Goal: Transaction & Acquisition: Purchase product/service

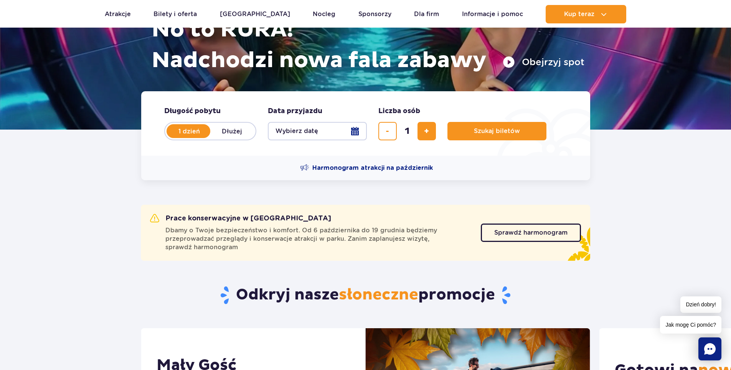
scroll to position [115, 0]
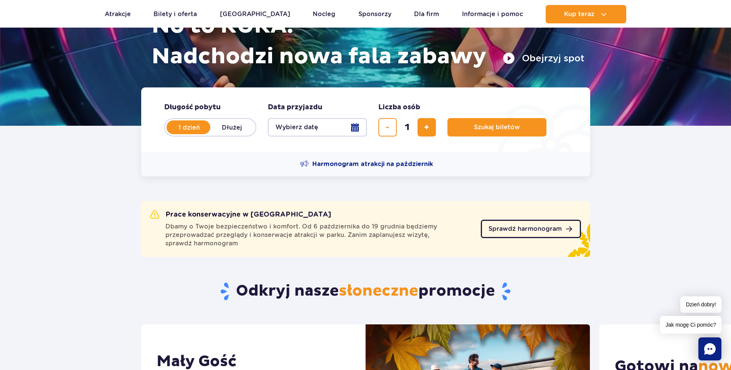
click at [538, 226] on span "Sprawdź harmonogram" at bounding box center [524, 229] width 73 height 6
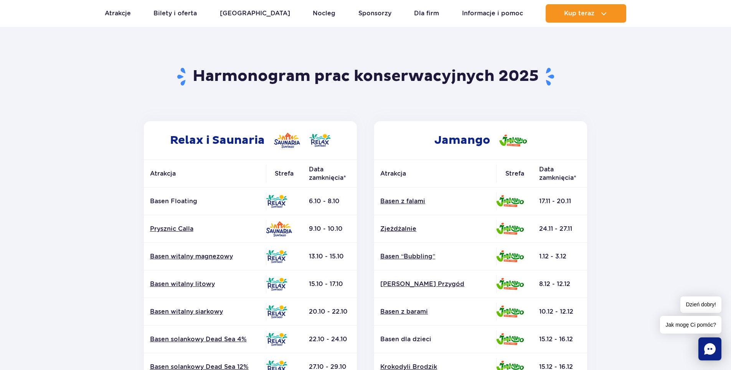
scroll to position [77, 0]
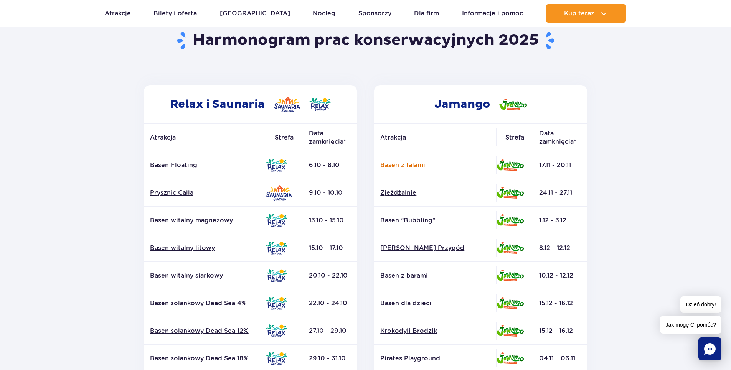
click at [391, 165] on link "Basen z falami" at bounding box center [435, 165] width 110 height 8
click at [406, 193] on link "Zjeżdżalnie" at bounding box center [435, 193] width 110 height 8
click at [393, 223] on link "Basen “Bubbling”" at bounding box center [435, 220] width 110 height 8
click at [391, 164] on link "Basen z falami" at bounding box center [435, 165] width 110 height 8
click at [434, 250] on link "[PERSON_NAME] Przygód" at bounding box center [435, 248] width 110 height 8
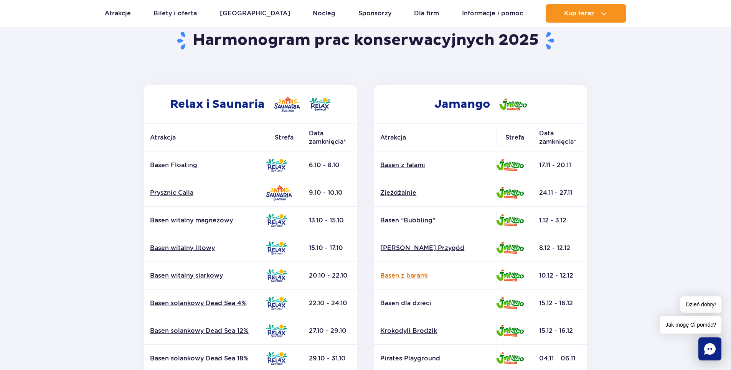
click at [406, 274] on link "Basen z barami" at bounding box center [435, 276] width 110 height 8
click at [423, 306] on p "Basen dla dzieci" at bounding box center [435, 303] width 110 height 8
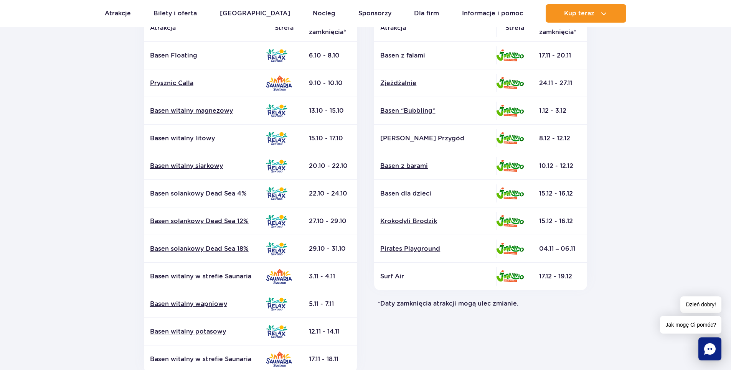
scroll to position [230, 0]
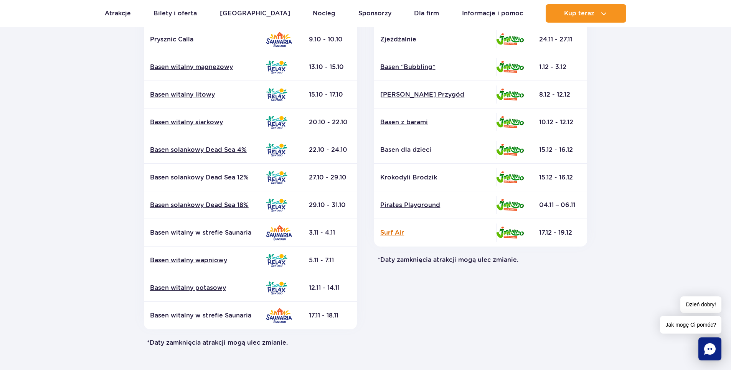
click at [390, 233] on link "Surf Air" at bounding box center [435, 233] width 110 height 8
click at [408, 202] on link "Pirates Playground" at bounding box center [435, 205] width 110 height 8
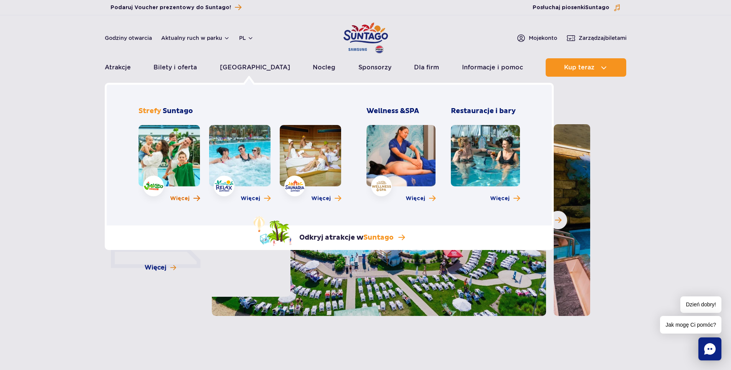
click at [176, 200] on span "Więcej" at bounding box center [180, 199] width 20 height 8
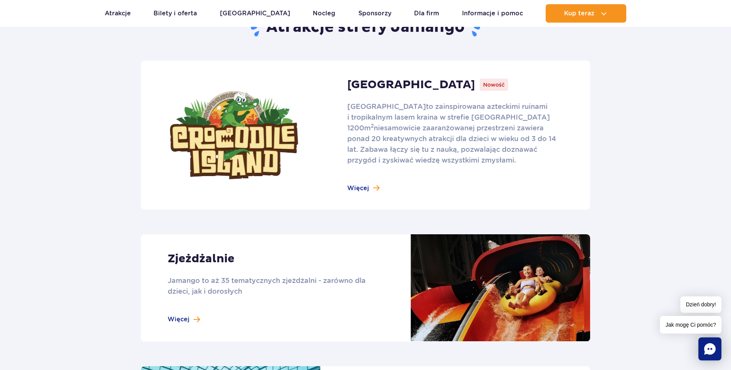
scroll to position [499, 0]
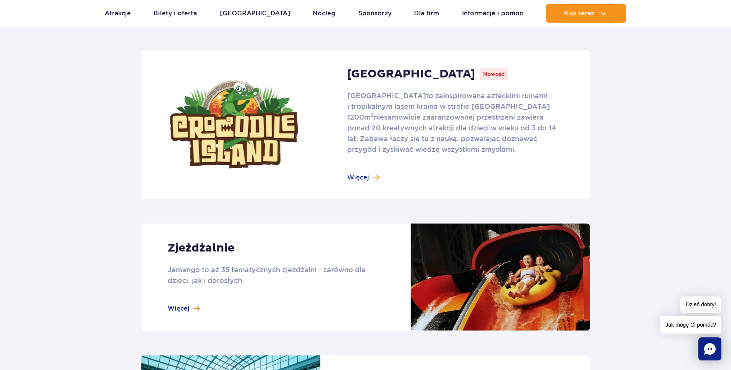
click at [362, 177] on link at bounding box center [365, 124] width 449 height 149
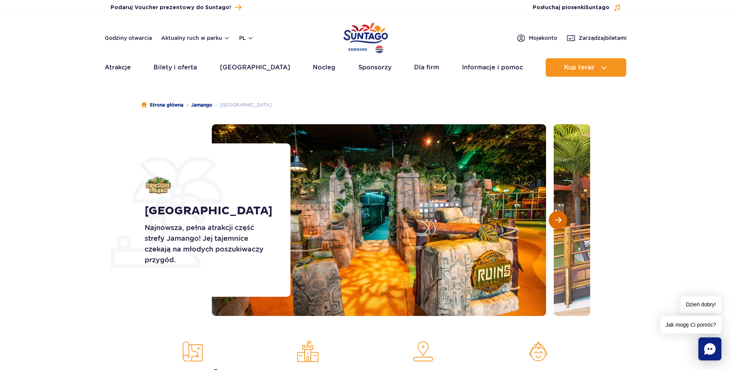
click at [559, 219] on span "Następny slajd" at bounding box center [558, 220] width 7 height 7
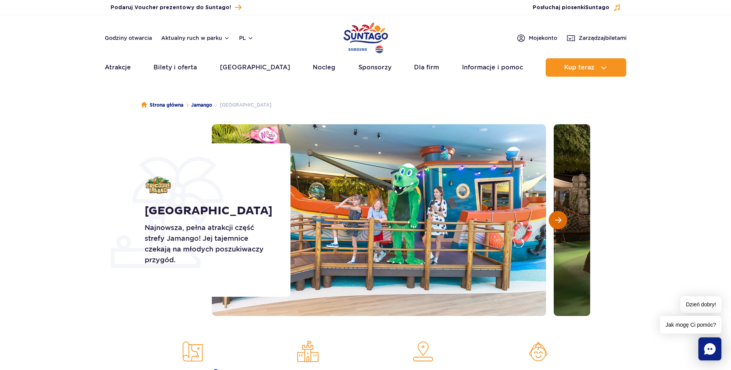
click at [559, 219] on span "Następny slajd" at bounding box center [558, 220] width 7 height 7
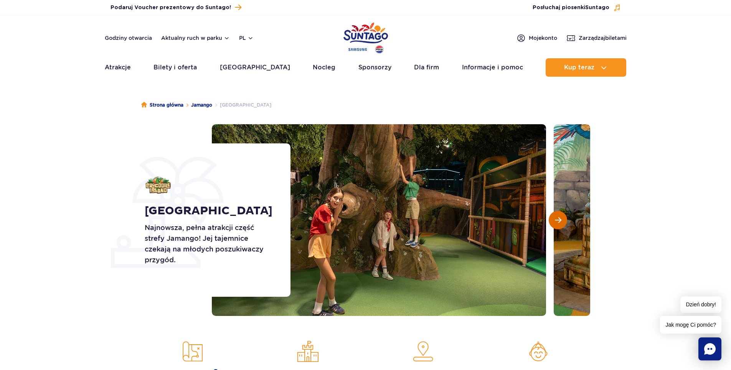
click at [559, 219] on span "Następny slajd" at bounding box center [558, 220] width 7 height 7
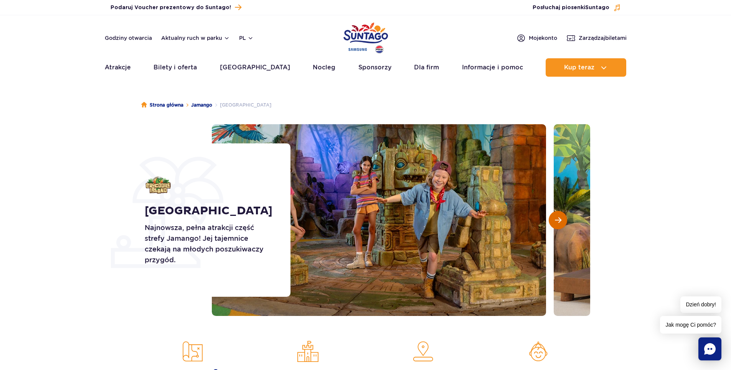
click at [559, 219] on span "Następny slajd" at bounding box center [558, 220] width 7 height 7
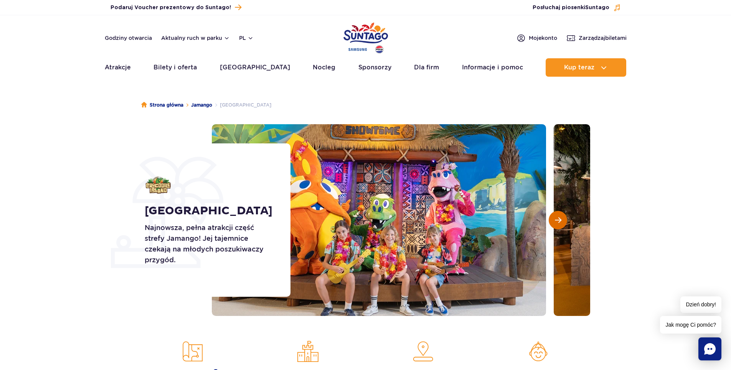
click at [559, 219] on span "Następny slajd" at bounding box center [558, 220] width 7 height 7
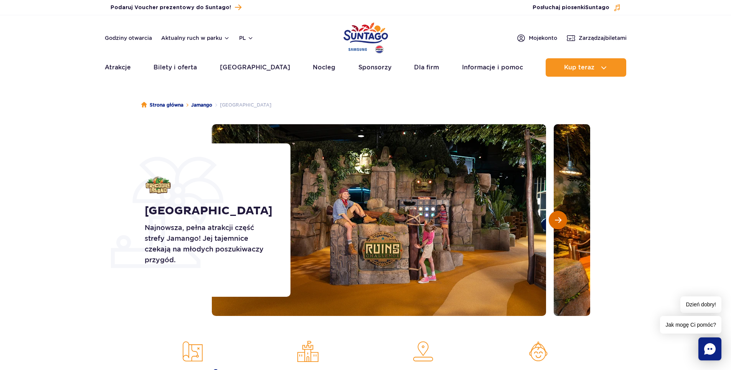
click at [559, 219] on span "Następny slajd" at bounding box center [558, 220] width 7 height 7
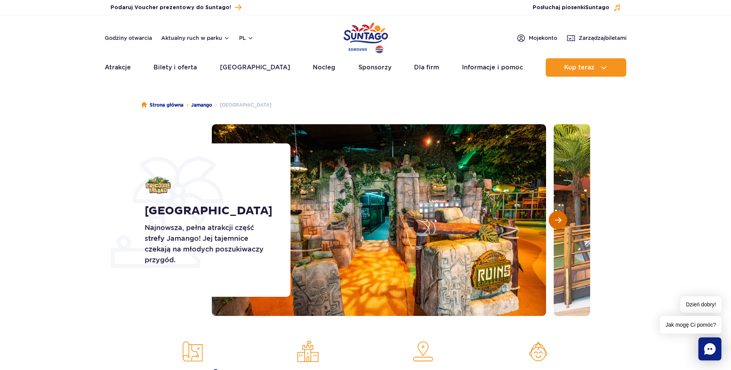
click at [559, 219] on span "Następny slajd" at bounding box center [558, 220] width 7 height 7
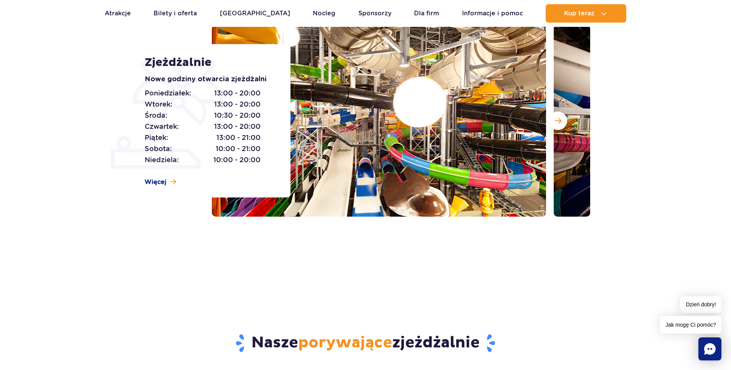
scroll to position [38, 0]
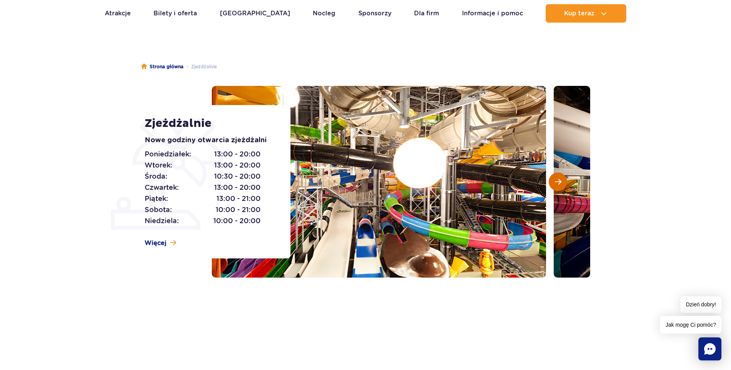
click at [560, 178] on button "Następny slajd" at bounding box center [558, 182] width 18 height 18
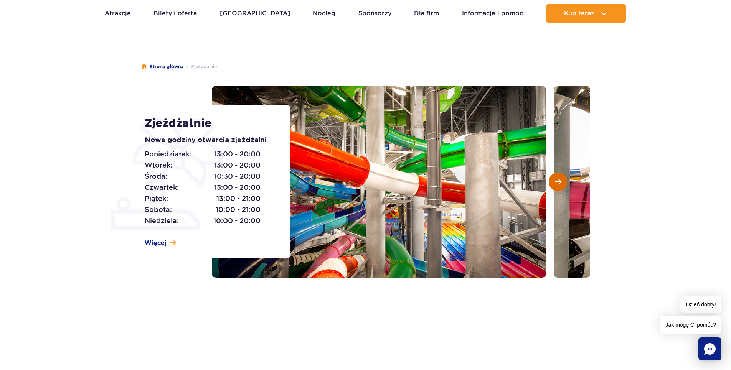
click at [559, 178] on button "Następny slajd" at bounding box center [558, 182] width 18 height 18
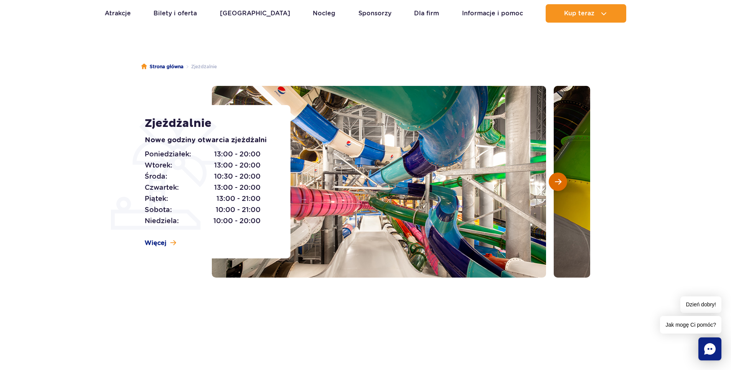
click at [559, 178] on button "Następny slajd" at bounding box center [558, 182] width 18 height 18
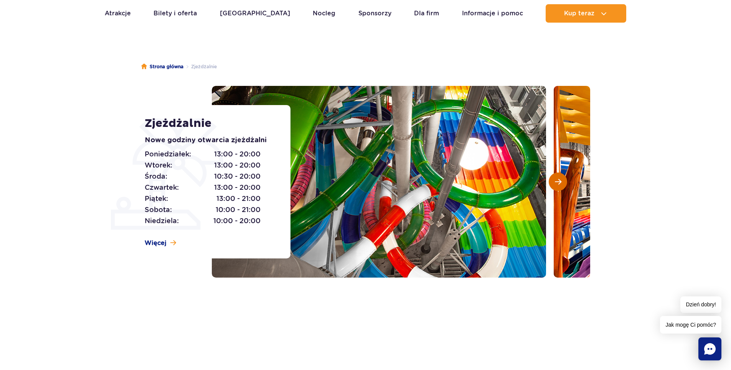
click at [559, 178] on button "Następny slajd" at bounding box center [558, 182] width 18 height 18
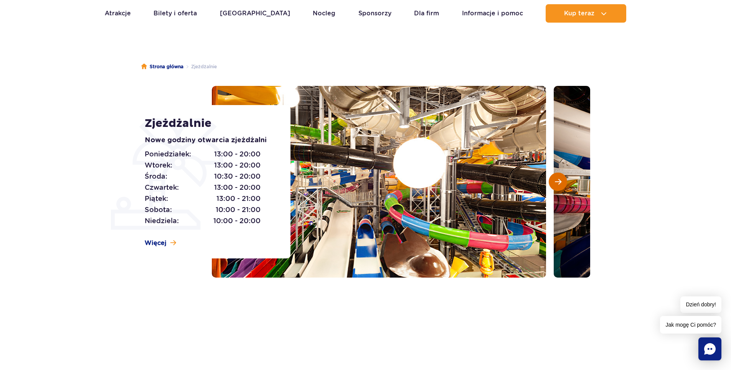
click at [559, 178] on button "Następny slajd" at bounding box center [558, 182] width 18 height 18
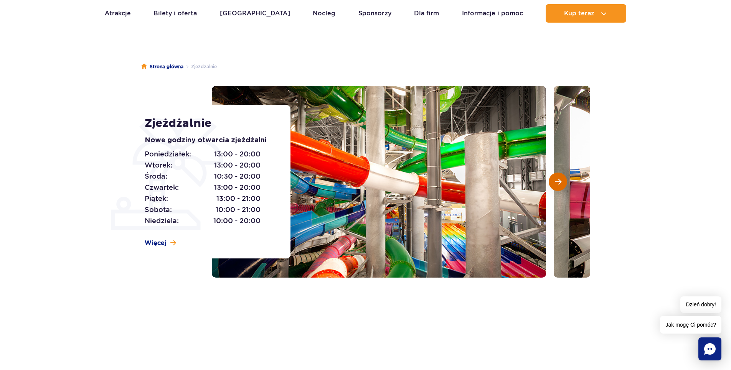
click at [559, 178] on button "Następny slajd" at bounding box center [558, 182] width 18 height 18
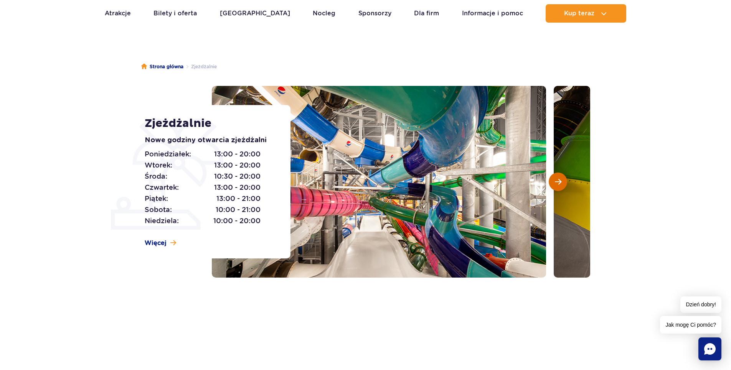
click at [559, 178] on button "Następny slajd" at bounding box center [558, 182] width 18 height 18
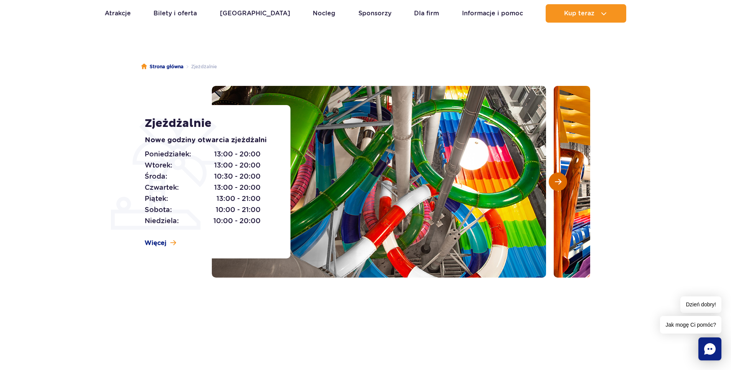
click at [559, 178] on button "Następny slajd" at bounding box center [558, 182] width 18 height 18
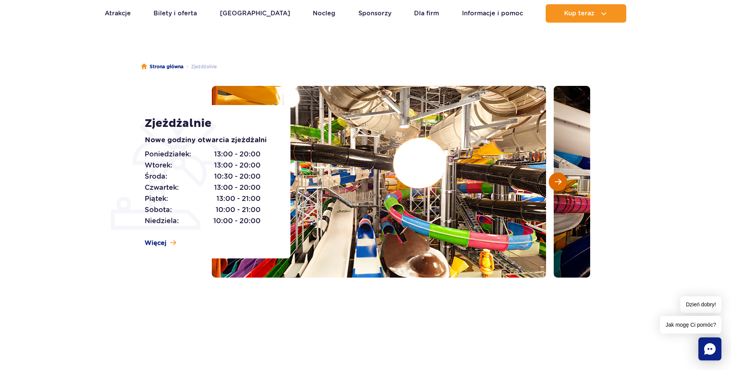
click at [559, 178] on button "Następny slajd" at bounding box center [558, 182] width 18 height 18
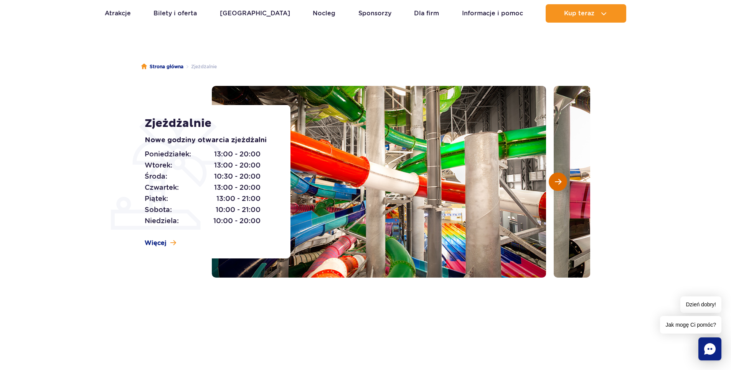
click at [559, 178] on button "Następny slajd" at bounding box center [558, 182] width 18 height 18
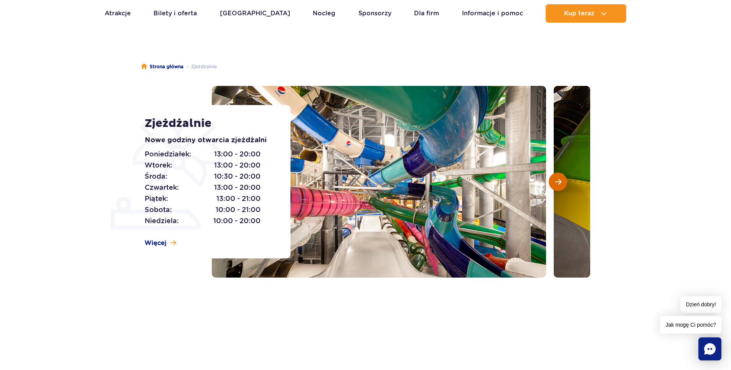
click at [559, 178] on button "Następny slajd" at bounding box center [558, 182] width 18 height 18
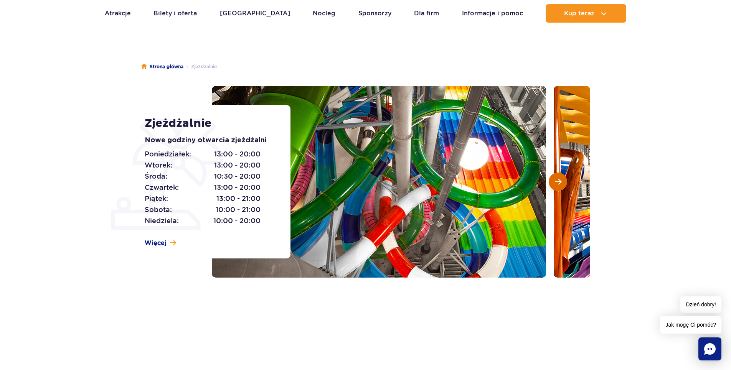
click at [559, 178] on button "Następny slajd" at bounding box center [558, 182] width 18 height 18
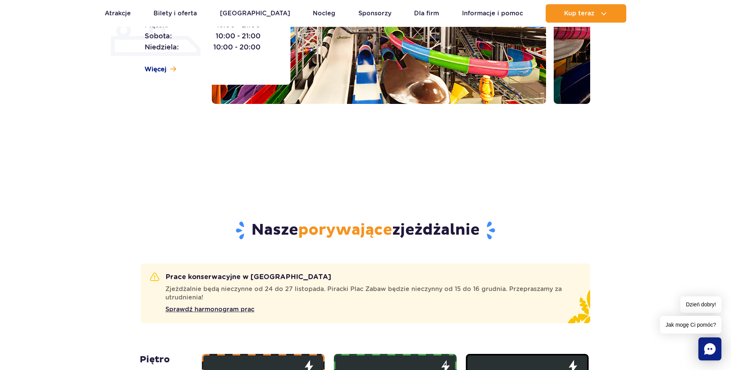
scroll to position [0, 0]
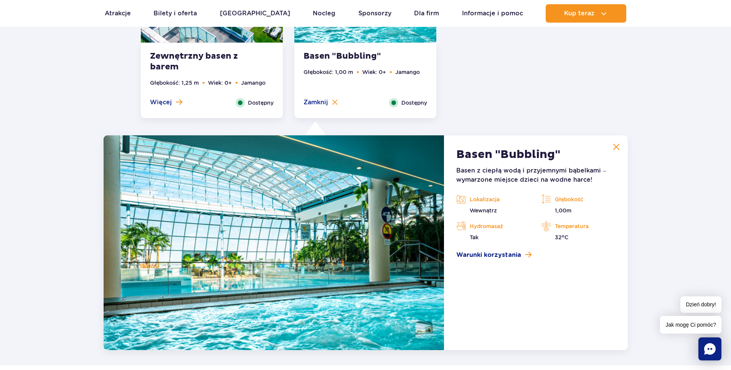
scroll to position [1557, 0]
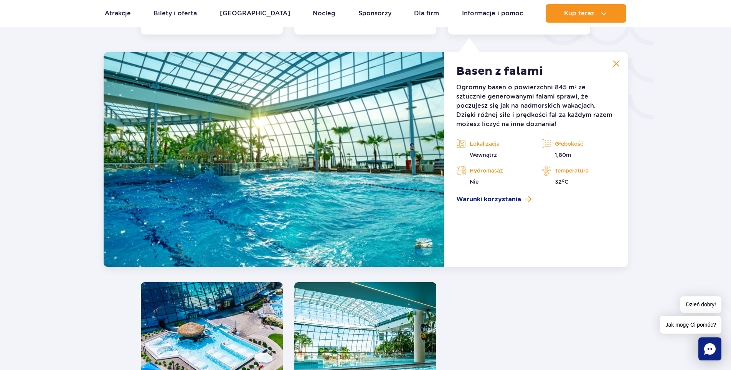
scroll to position [1346, 0]
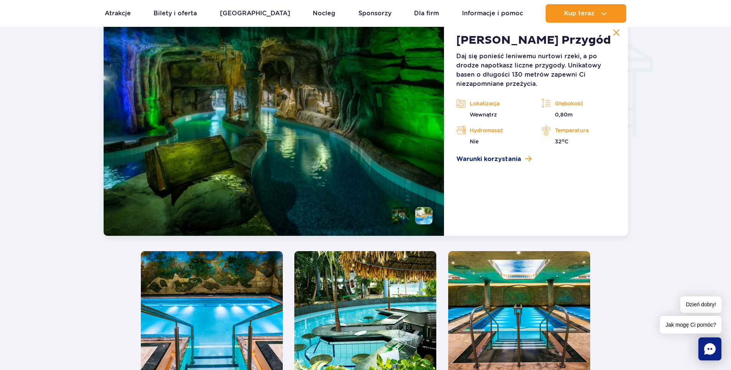
scroll to position [963, 0]
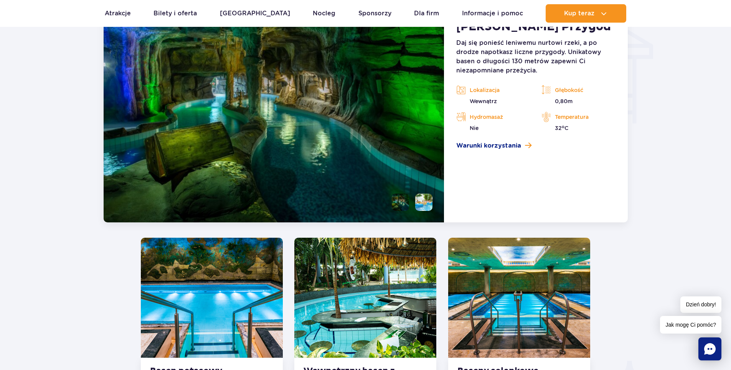
click at [422, 200] on li at bounding box center [423, 202] width 17 height 17
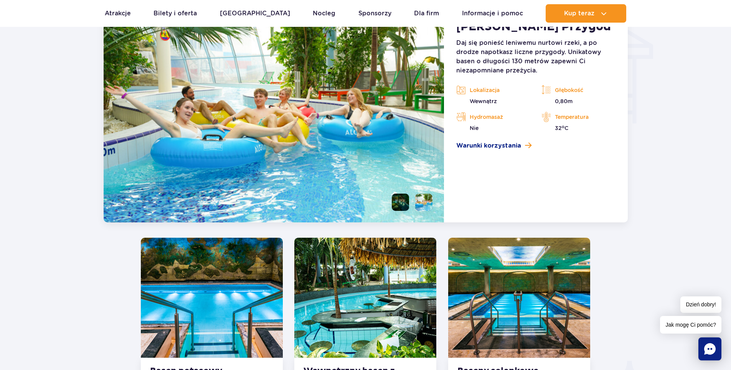
click at [400, 201] on li at bounding box center [400, 202] width 17 height 17
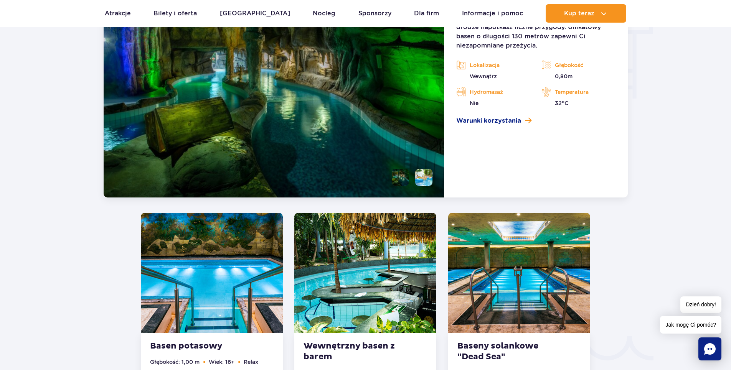
scroll to position [1001, 0]
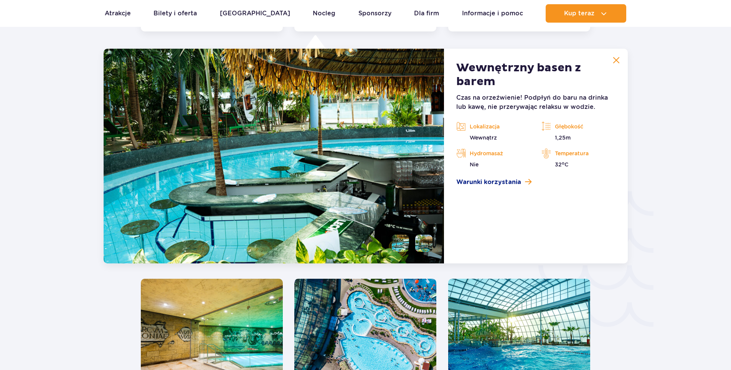
scroll to position [1135, 0]
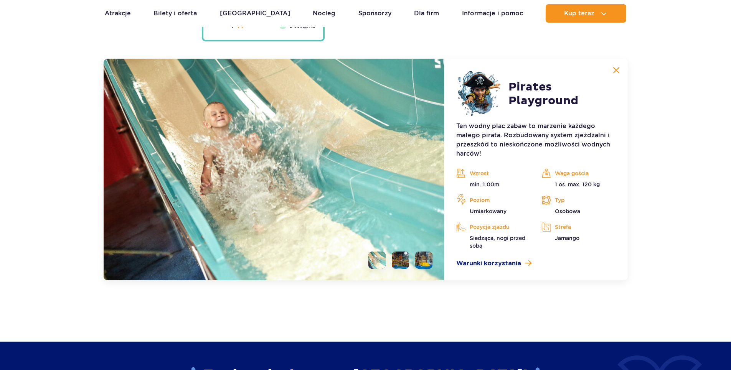
scroll to position [2137, 0]
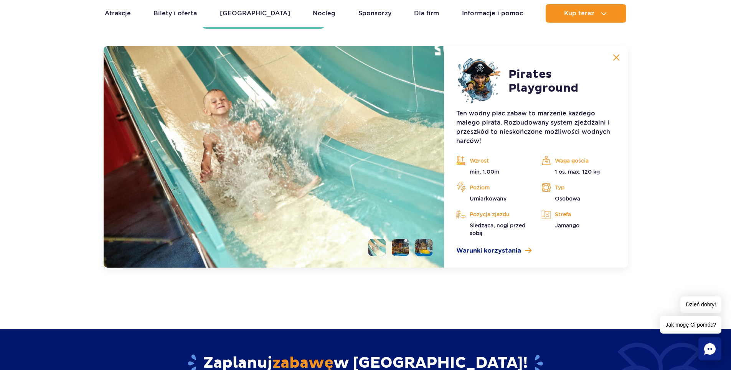
click at [398, 247] on li at bounding box center [400, 247] width 17 height 17
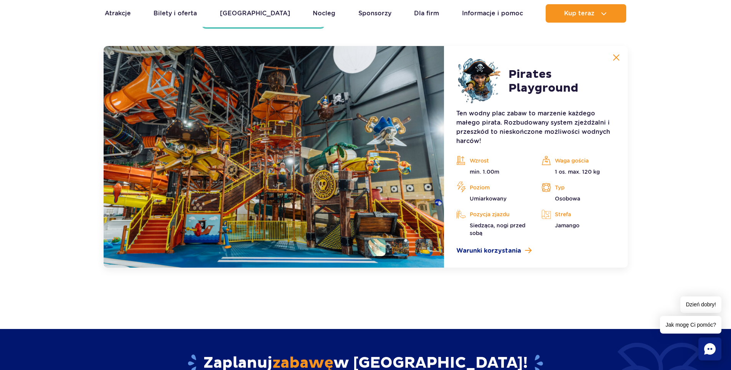
click at [402, 249] on img at bounding box center [400, 247] width 17 height 17
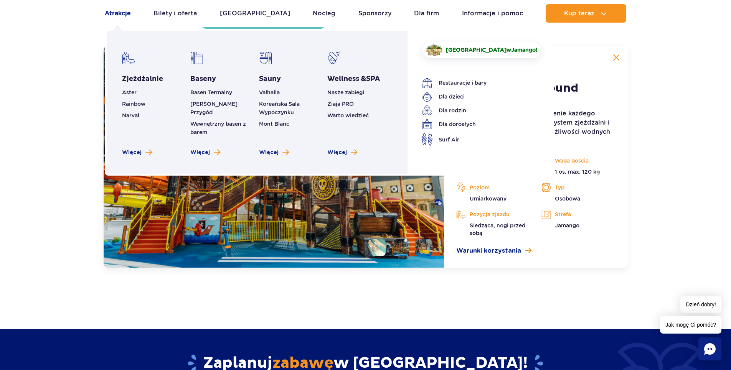
click at [117, 13] on link "Atrakcje" at bounding box center [118, 13] width 26 height 18
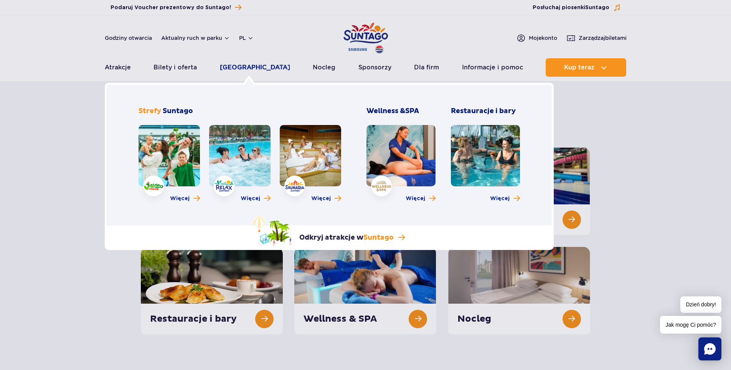
click at [243, 68] on link "[GEOGRAPHIC_DATA]" at bounding box center [255, 67] width 70 height 18
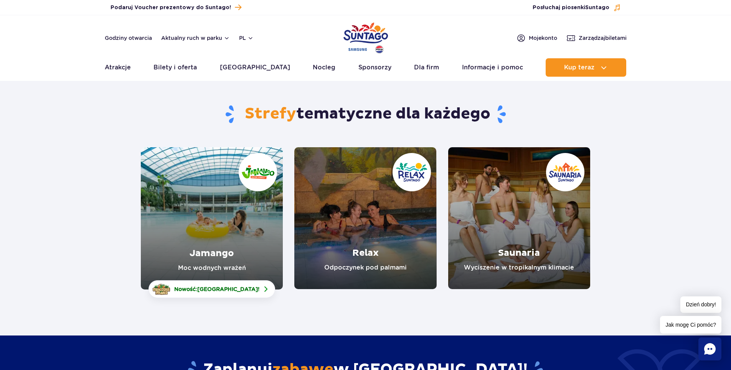
click at [398, 256] on link "Relax" at bounding box center [365, 218] width 142 height 142
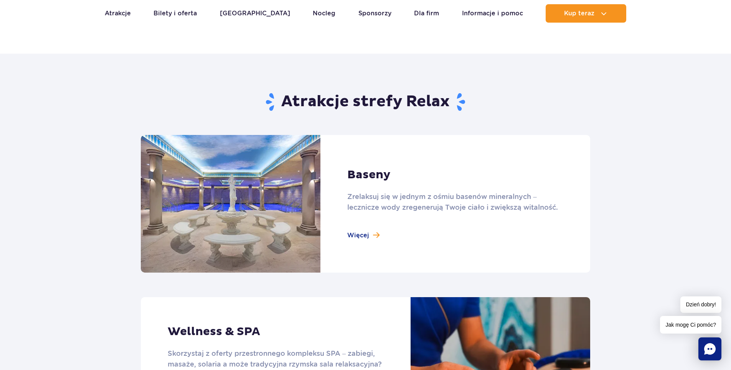
scroll to position [422, 0]
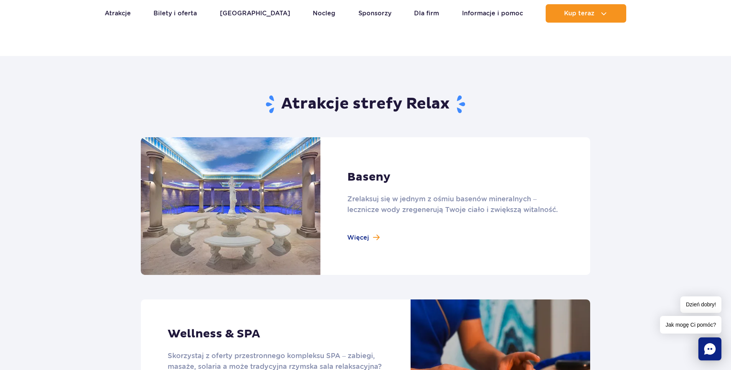
click at [360, 239] on link at bounding box center [365, 206] width 449 height 138
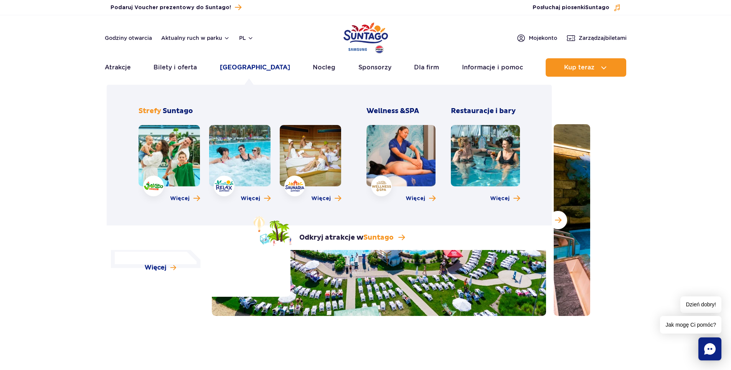
click at [242, 69] on link "[GEOGRAPHIC_DATA]" at bounding box center [255, 67] width 70 height 18
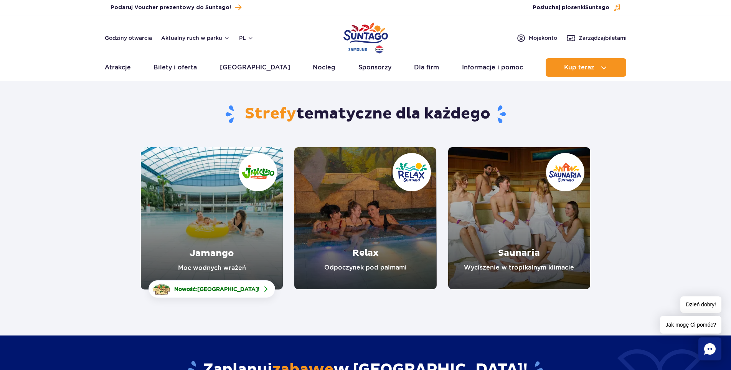
click at [388, 239] on link "Relax" at bounding box center [365, 218] width 142 height 142
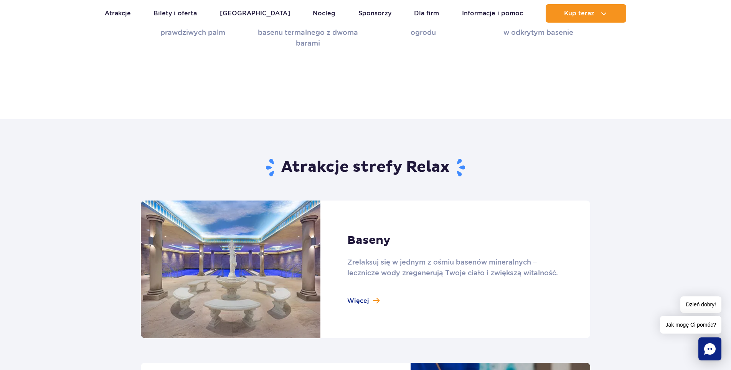
scroll to position [422, 0]
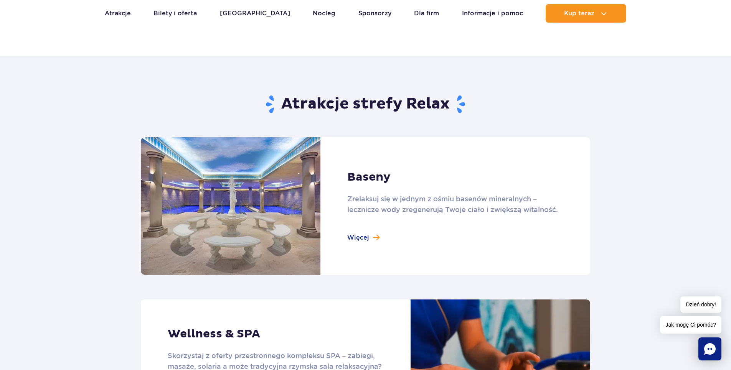
click at [359, 237] on link at bounding box center [365, 206] width 449 height 138
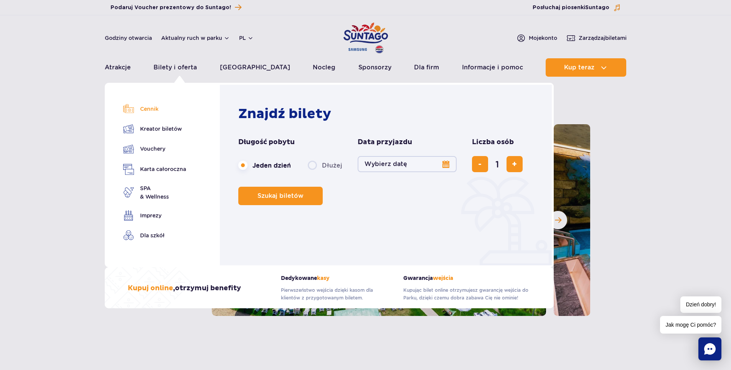
click at [147, 108] on link "Cennik" at bounding box center [154, 109] width 63 height 11
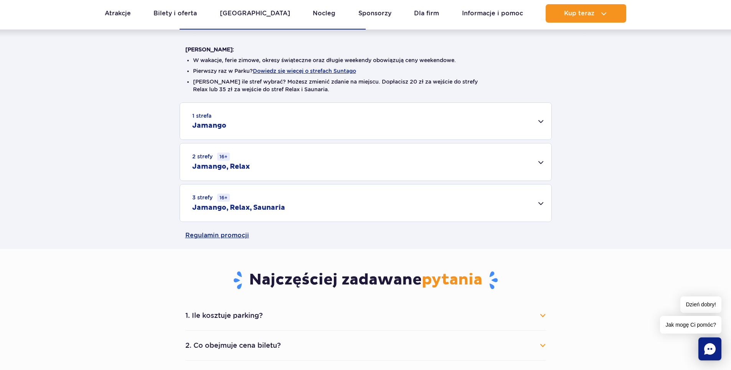
scroll to position [192, 0]
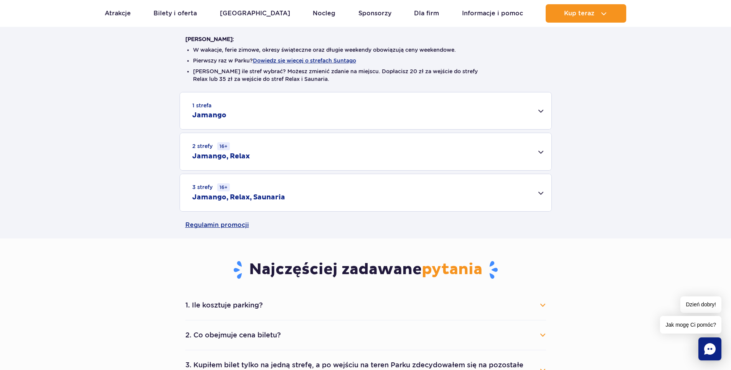
click at [540, 150] on div "2 strefy 16+ Jamango, Relax" at bounding box center [365, 151] width 371 height 37
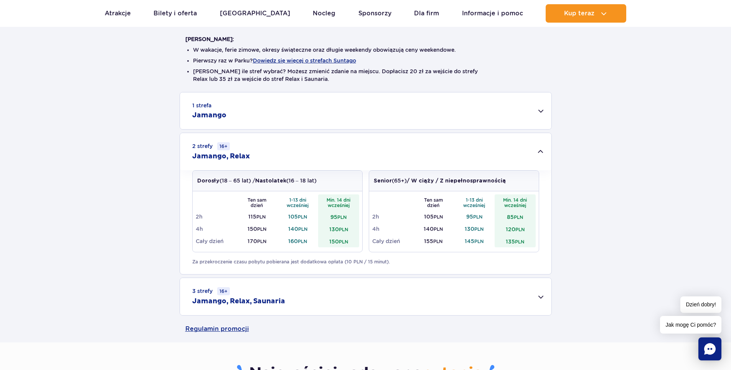
click at [540, 109] on div "1 strefa Jamango" at bounding box center [365, 110] width 371 height 37
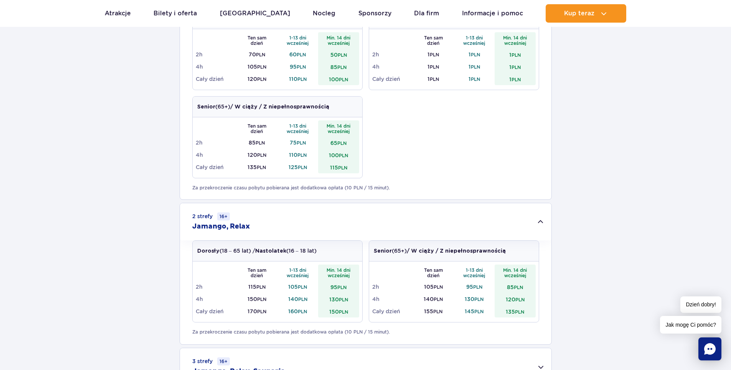
scroll to position [460, 0]
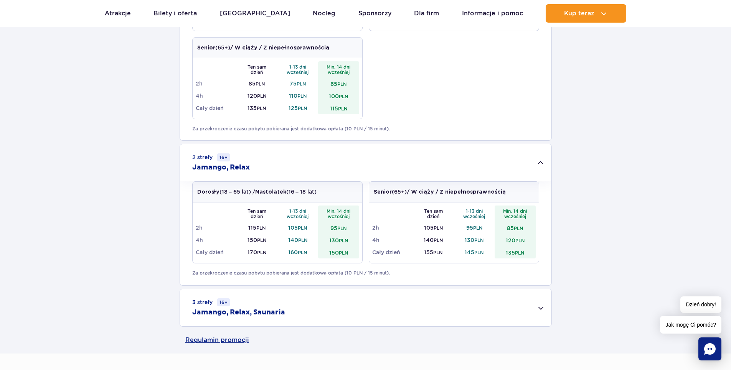
click at [236, 167] on h2 "Jamango, Relax" at bounding box center [221, 167] width 58 height 9
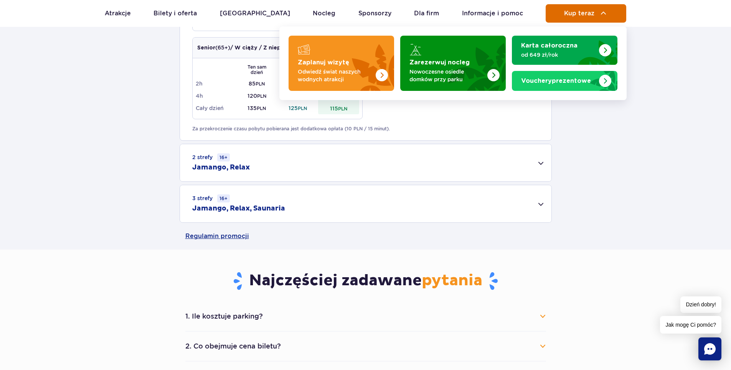
click at [585, 10] on span "Kup teraz" at bounding box center [579, 13] width 30 height 7
click at [579, 15] on span "Kup teraz" at bounding box center [579, 13] width 30 height 7
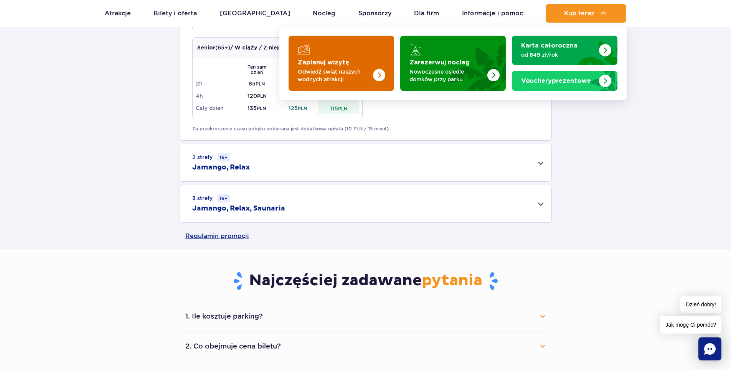
click at [329, 70] on p "Odwiedź świat naszych wodnych atrakcji" at bounding box center [335, 75] width 75 height 15
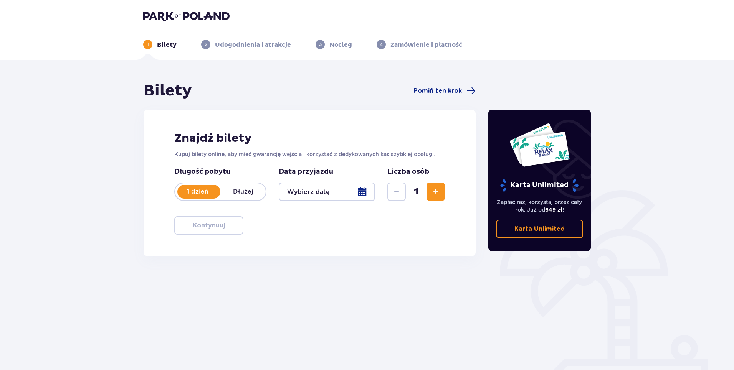
click at [441, 191] on button "Zwiększ" at bounding box center [435, 192] width 18 height 18
click at [361, 196] on div at bounding box center [327, 192] width 96 height 18
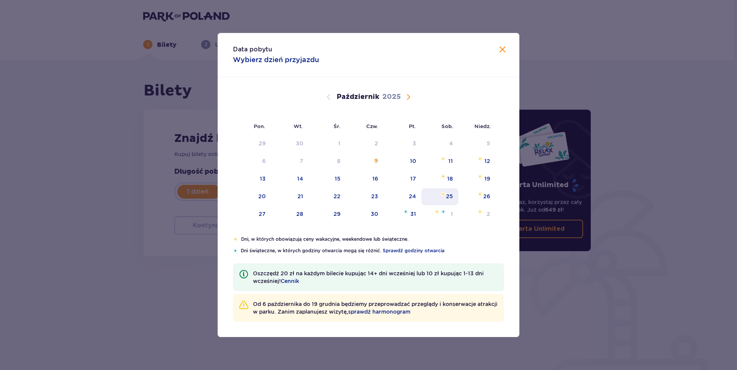
click at [448, 196] on div "25" at bounding box center [449, 197] width 7 height 8
type input "[DATE]"
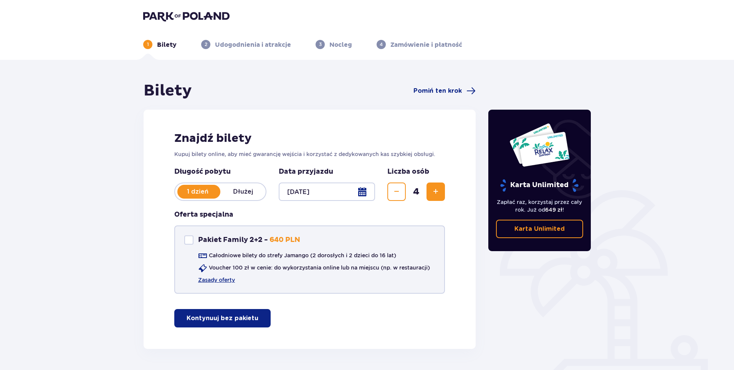
click at [190, 241] on div "Pakiet Family 2+2" at bounding box center [188, 240] width 9 height 9
click at [223, 278] on link "Zasady oferty" at bounding box center [216, 280] width 37 height 8
click at [186, 238] on div "Pakiet Family 2+2" at bounding box center [188, 240] width 9 height 9
checkbox input "false"
click at [396, 195] on span "Zmniejsz" at bounding box center [396, 191] width 9 height 9
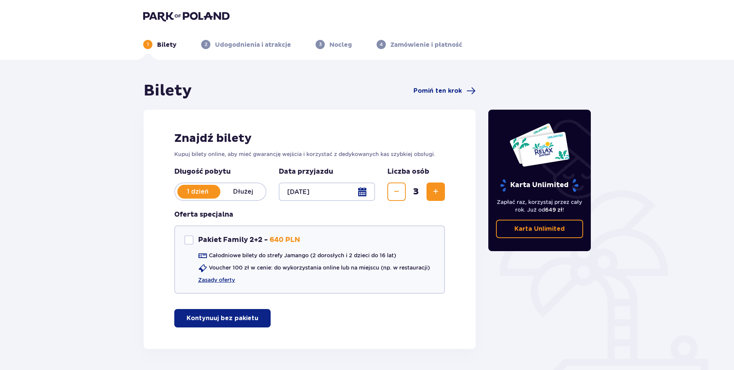
click at [396, 195] on span "Zmniejsz" at bounding box center [396, 191] width 9 height 9
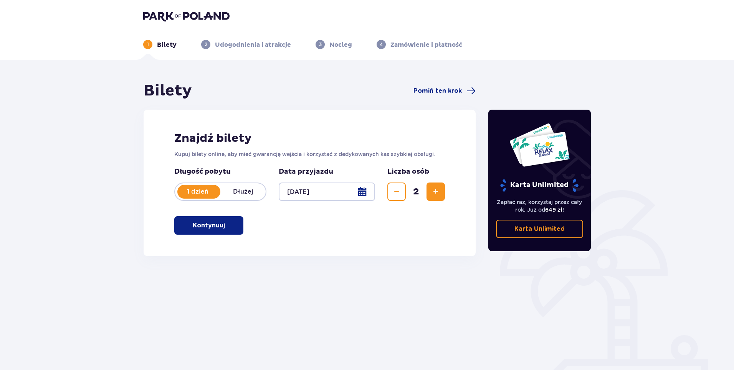
click at [396, 195] on span "Zmniejsz" at bounding box center [396, 191] width 9 height 9
click at [220, 226] on button "Kontynuuj" at bounding box center [208, 225] width 69 height 18
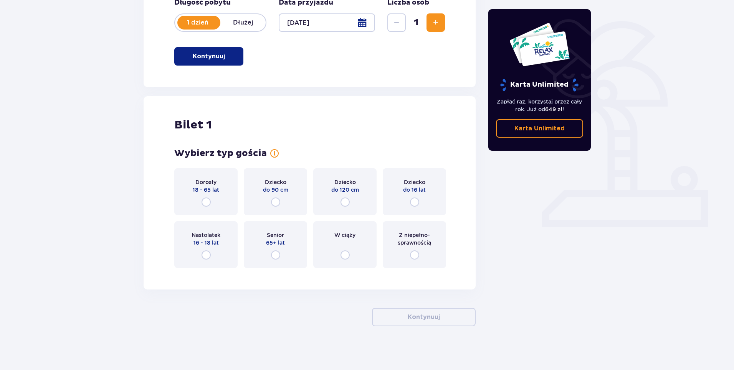
scroll to position [172, 0]
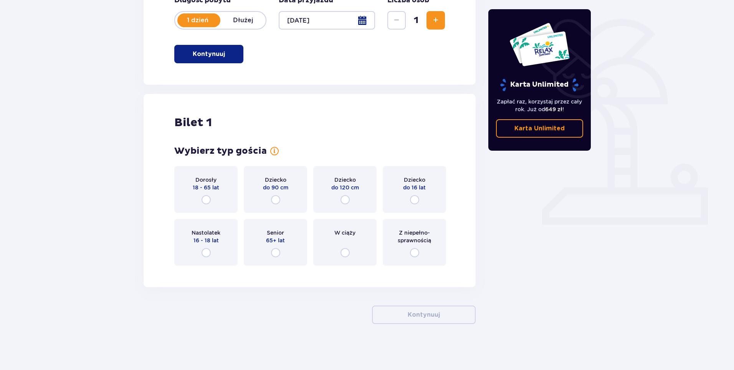
click at [208, 197] on input "radio" at bounding box center [205, 199] width 9 height 9
radio input "true"
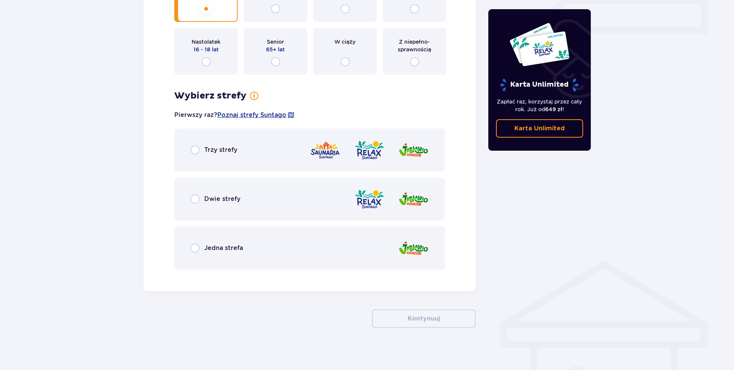
scroll to position [366, 0]
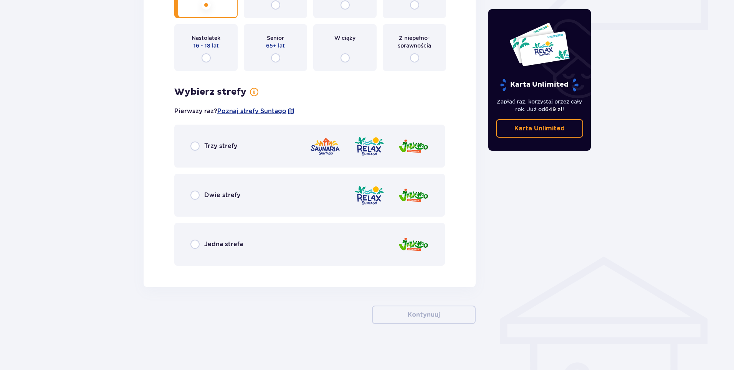
click at [197, 196] on input "radio" at bounding box center [194, 195] width 9 height 9
radio input "true"
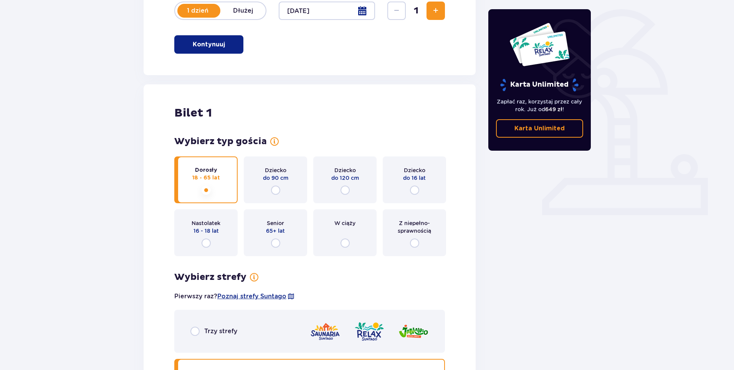
scroll to position [127, 0]
